Goal: Information Seeking & Learning: Understand process/instructions

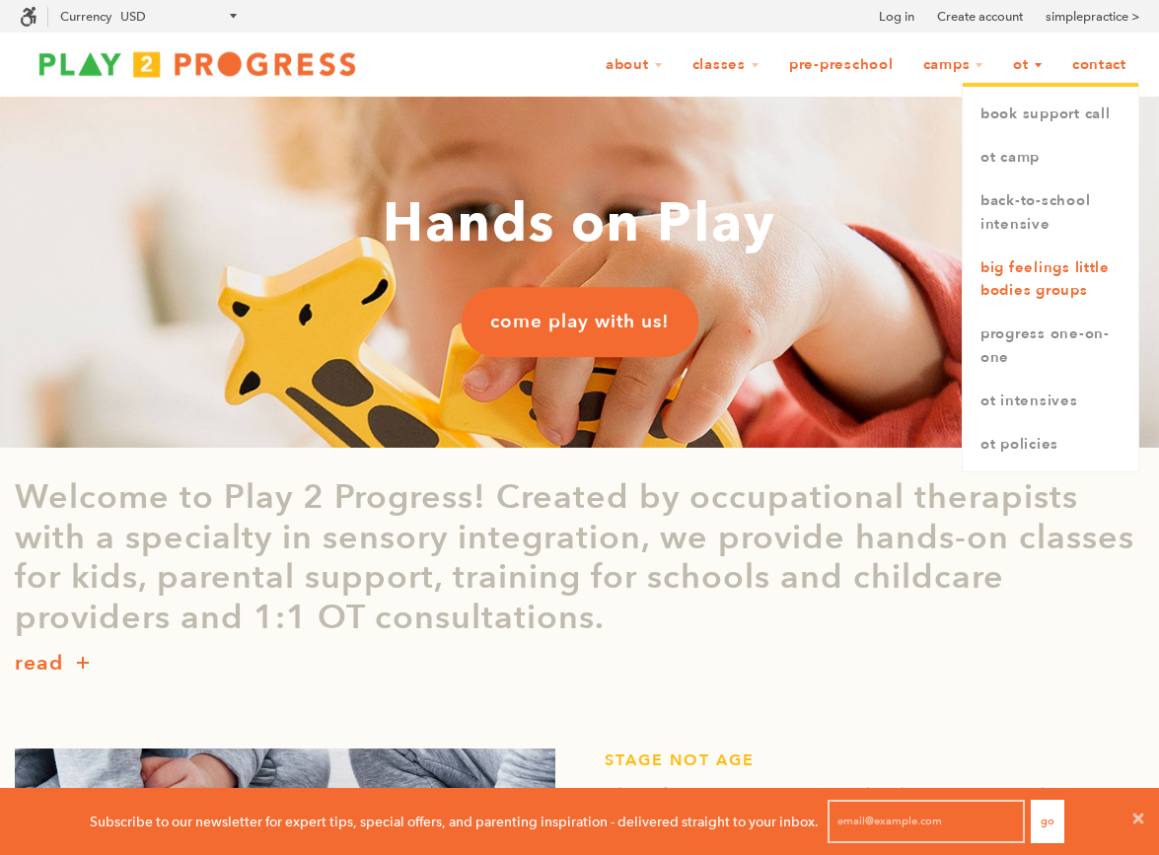
scroll to position [0, 1]
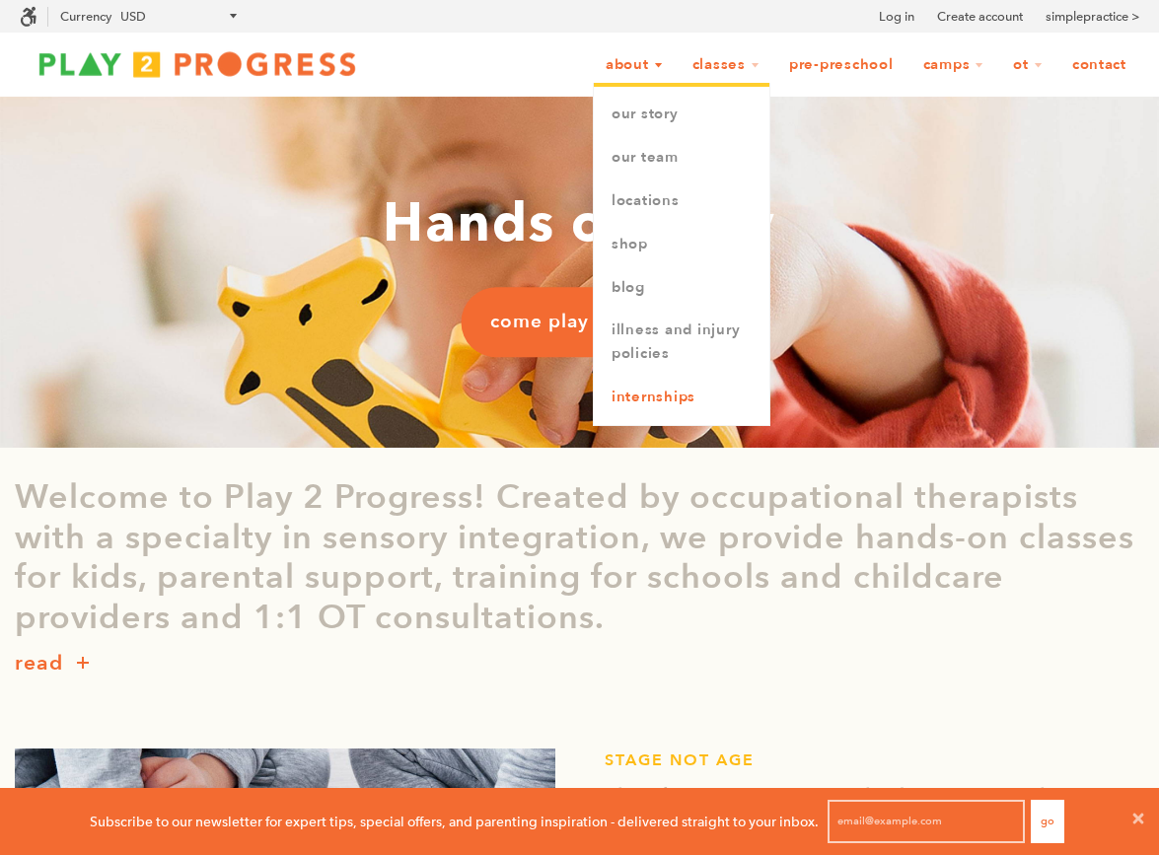
click at [677, 399] on link "Internships" at bounding box center [682, 397] width 176 height 43
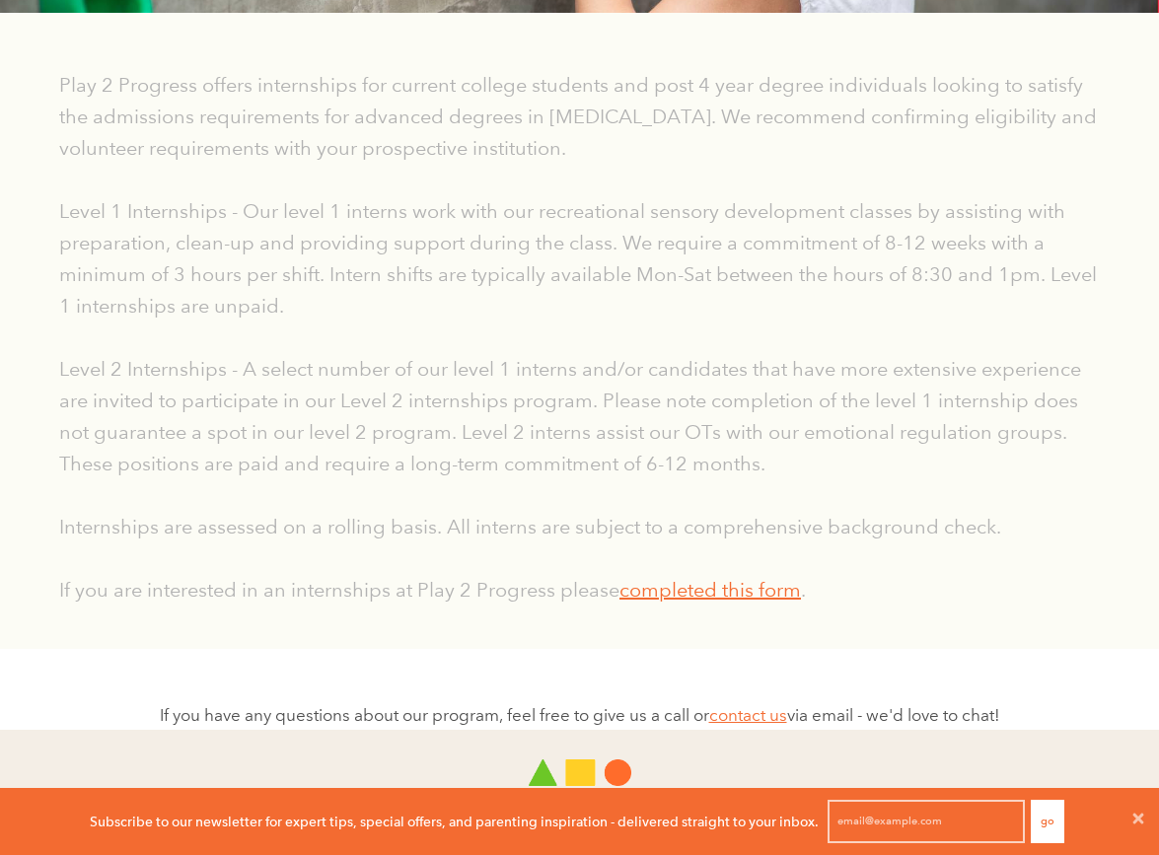
scroll to position [738, 0]
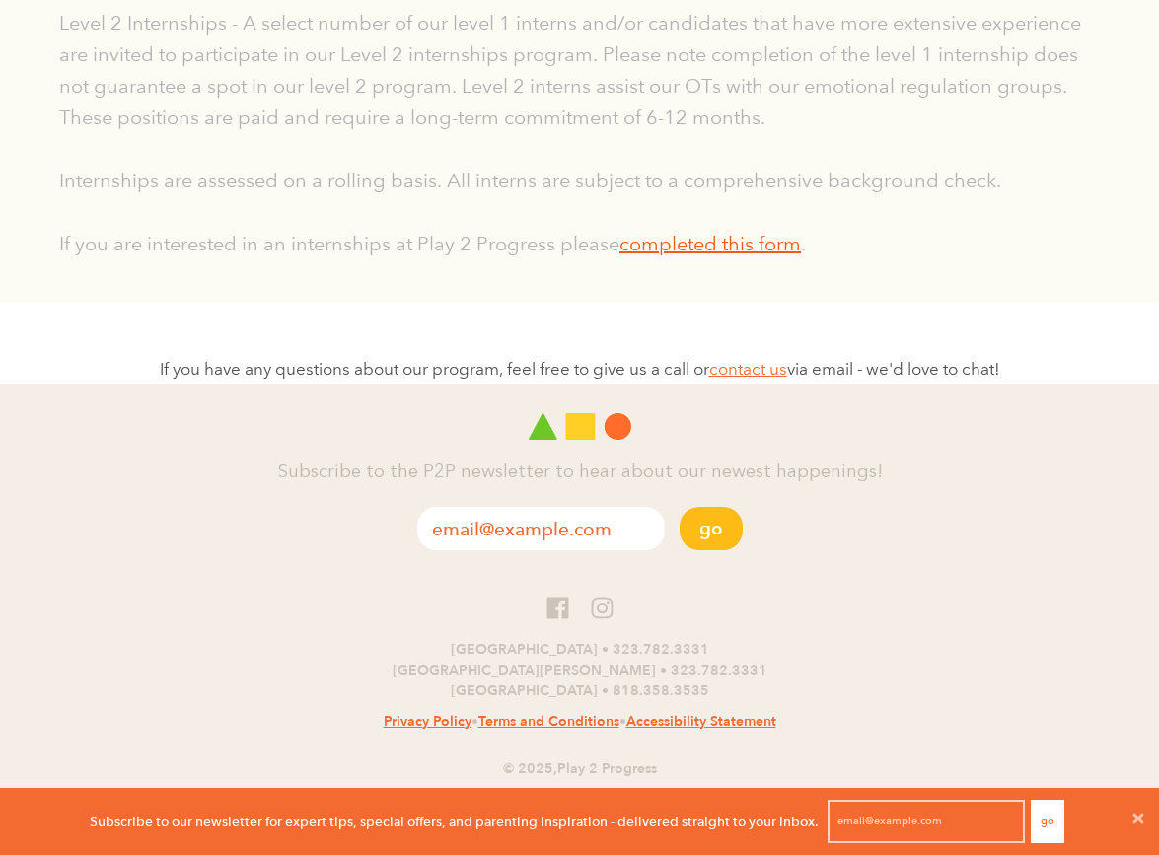
click at [714, 246] on link "completed this form" at bounding box center [709, 244] width 181 height 24
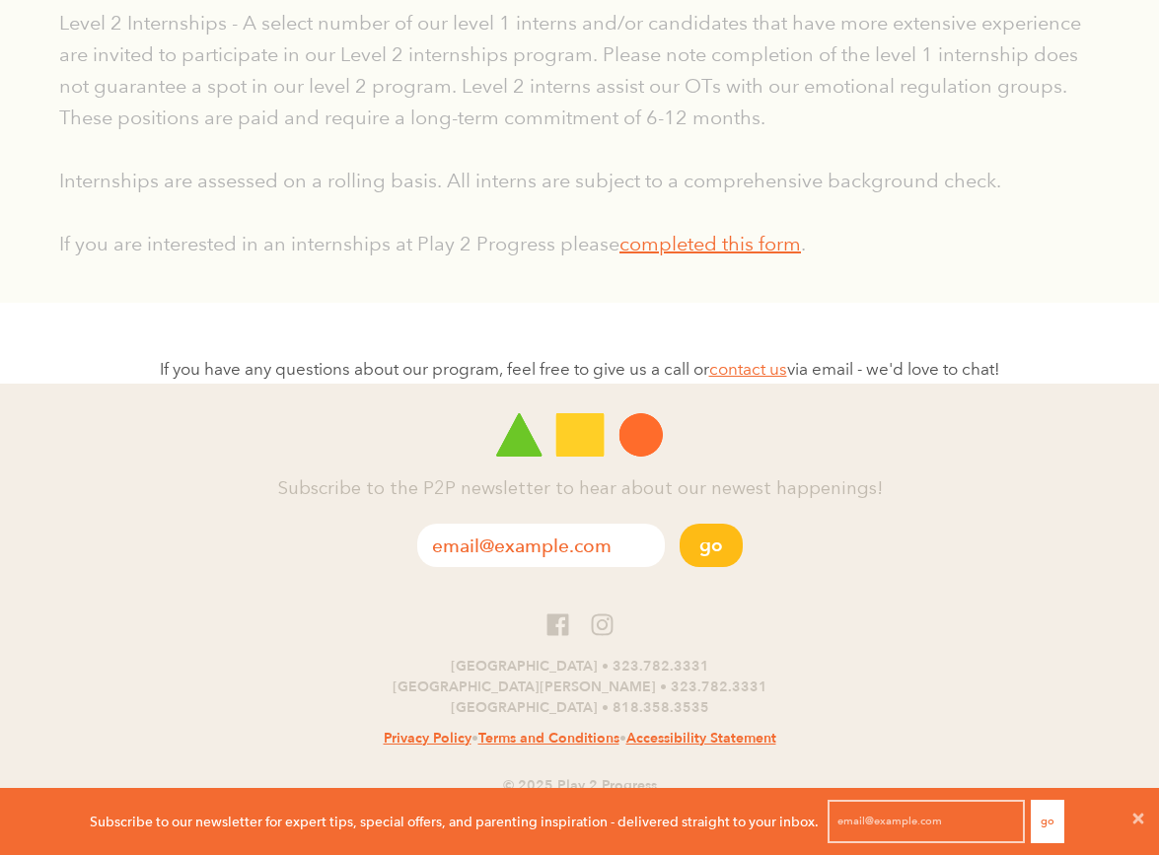
scroll to position [0, 1]
